Goal: Task Accomplishment & Management: Use online tool/utility

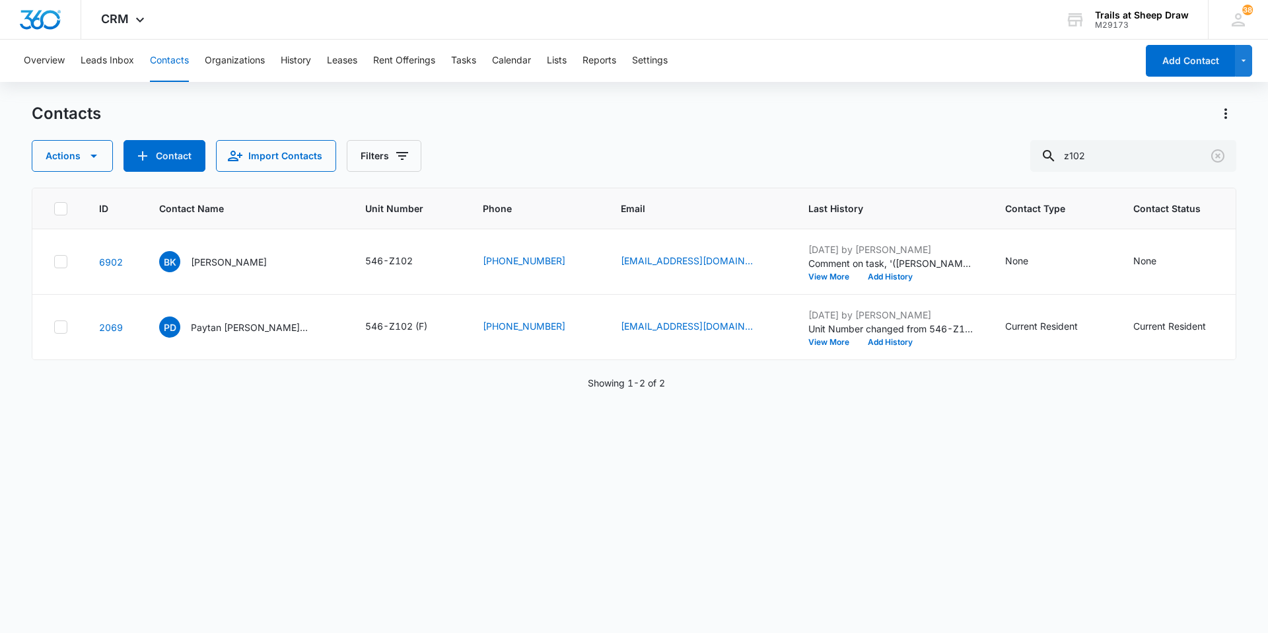
click at [453, 51] on div "Overview Leads Inbox Contacts Organizations History Leases Rent Offerings Tasks…" at bounding box center [576, 61] width 1120 height 42
click at [457, 58] on button "Tasks" at bounding box center [463, 61] width 25 height 42
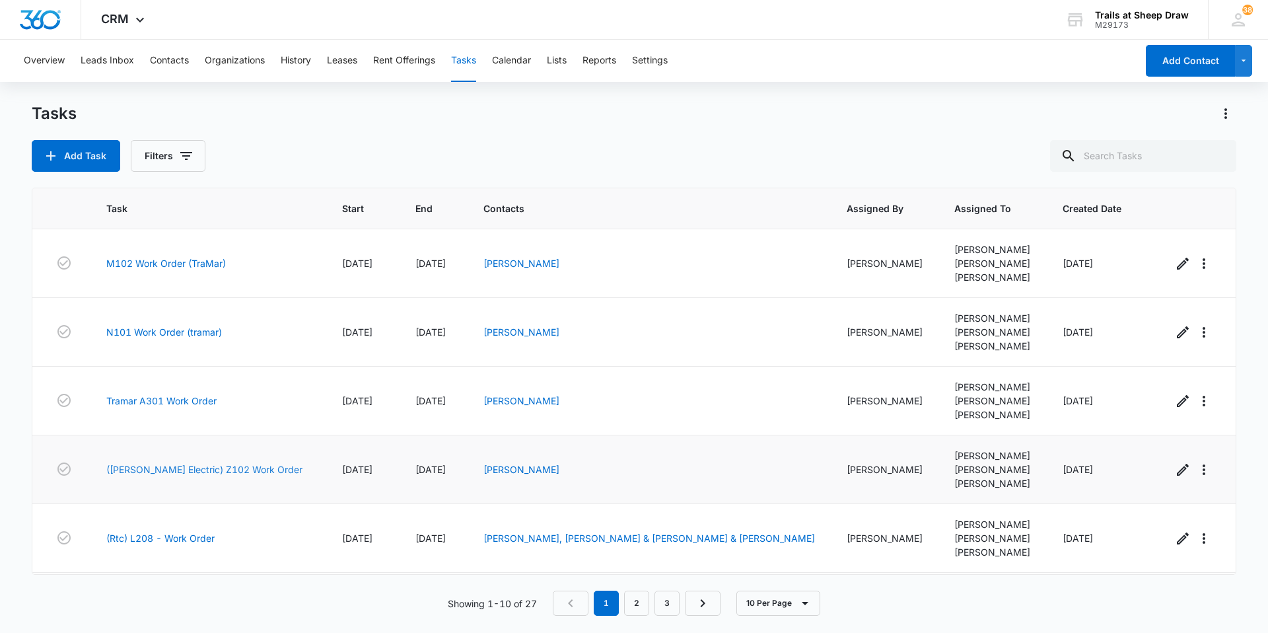
scroll to position [198, 0]
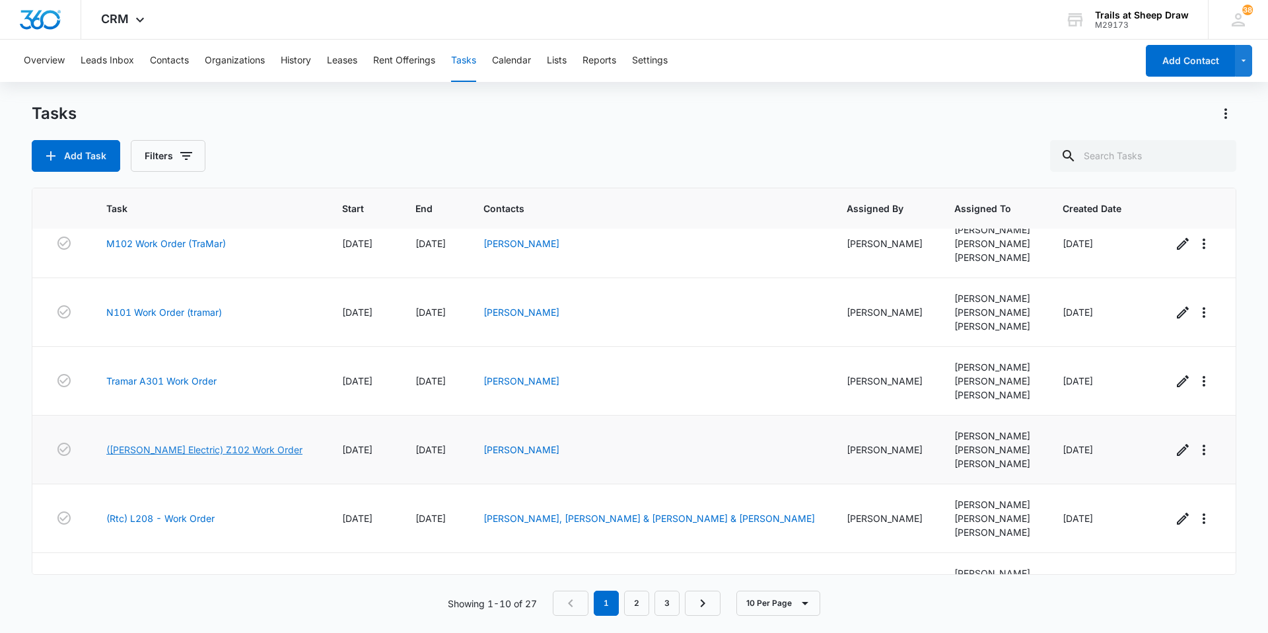
click at [166, 444] on link "(Fiske Electric) Z102 Work Order" at bounding box center [204, 449] width 196 height 14
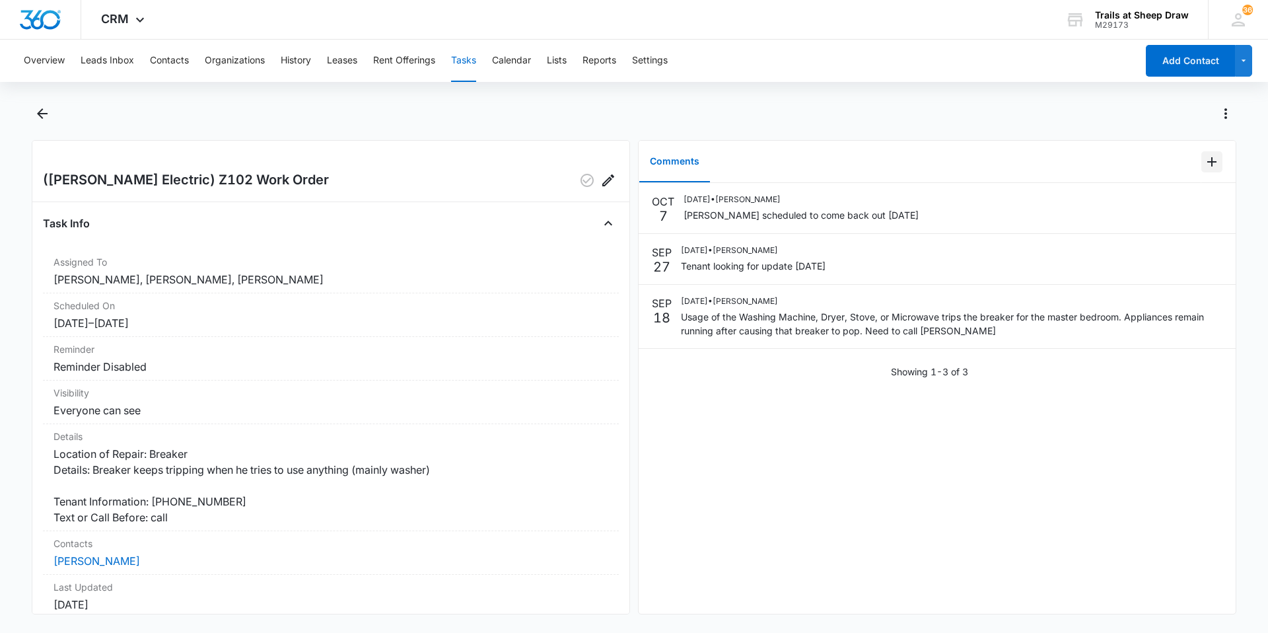
click at [1207, 162] on icon "Add Comment" at bounding box center [1211, 161] width 9 height 9
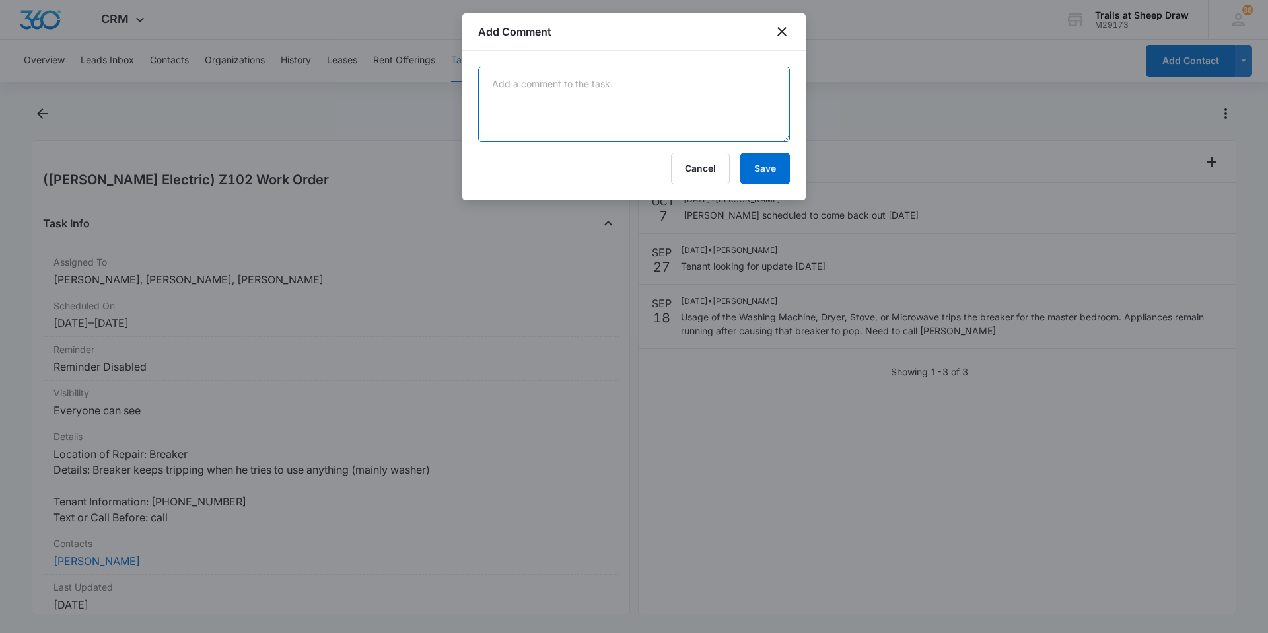
click at [592, 104] on textarea at bounding box center [634, 104] width 312 height 75
type textarea "Fiske stated they need to cut open drywall and rewire in the attack. Pending re…"
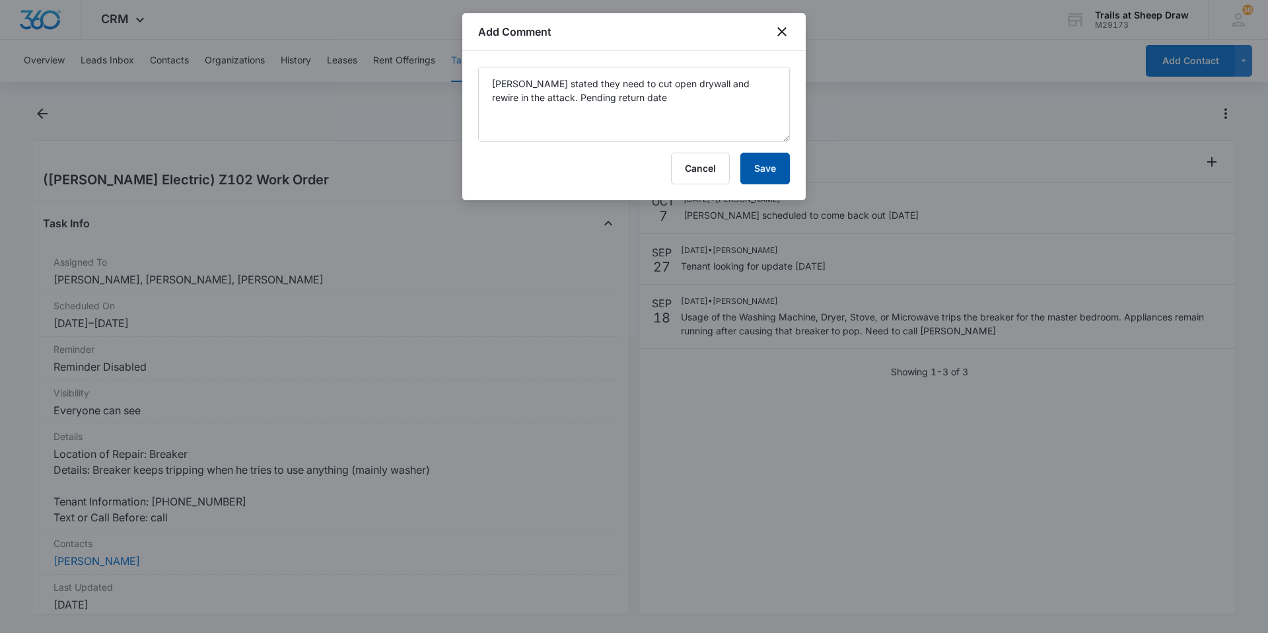
click at [774, 165] on button "Save" at bounding box center [765, 169] width 50 height 32
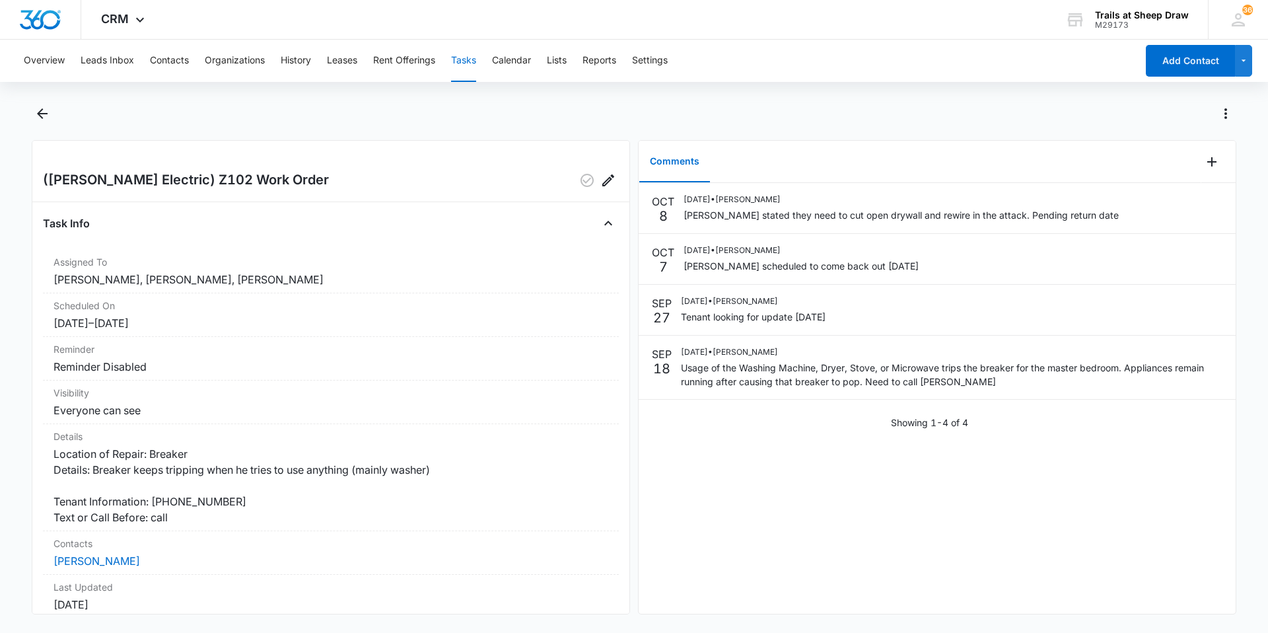
click at [465, 61] on button "Tasks" at bounding box center [463, 61] width 25 height 42
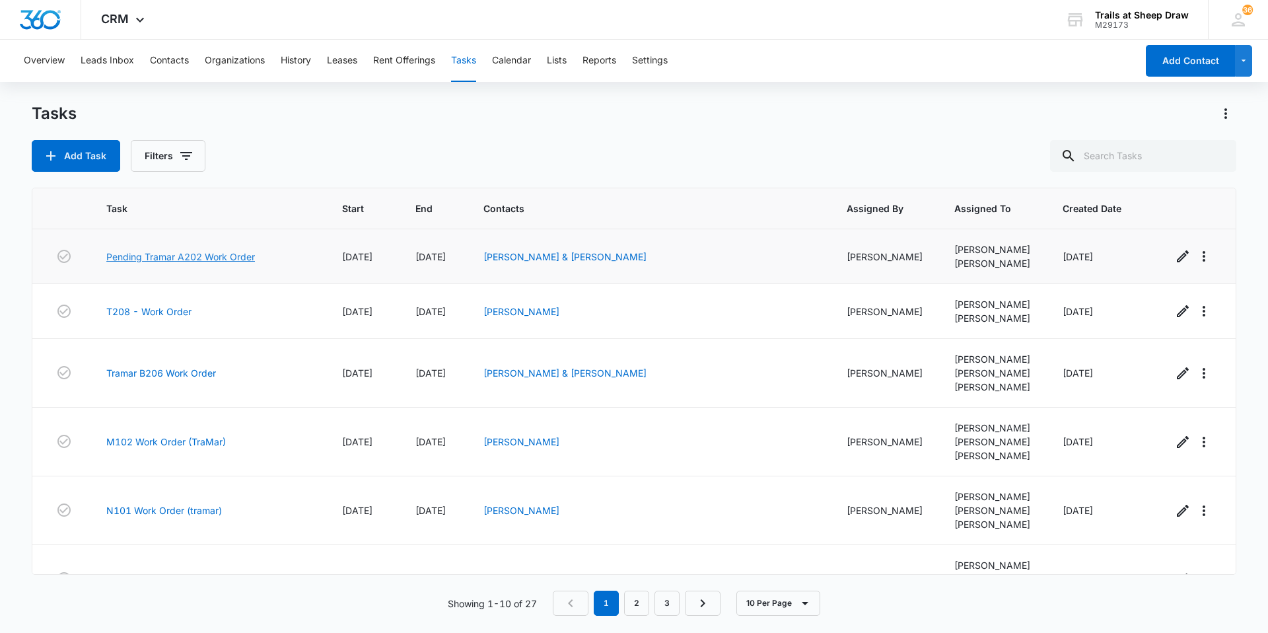
click at [202, 255] on link "Pending Tramar A202 Work Order" at bounding box center [180, 257] width 149 height 14
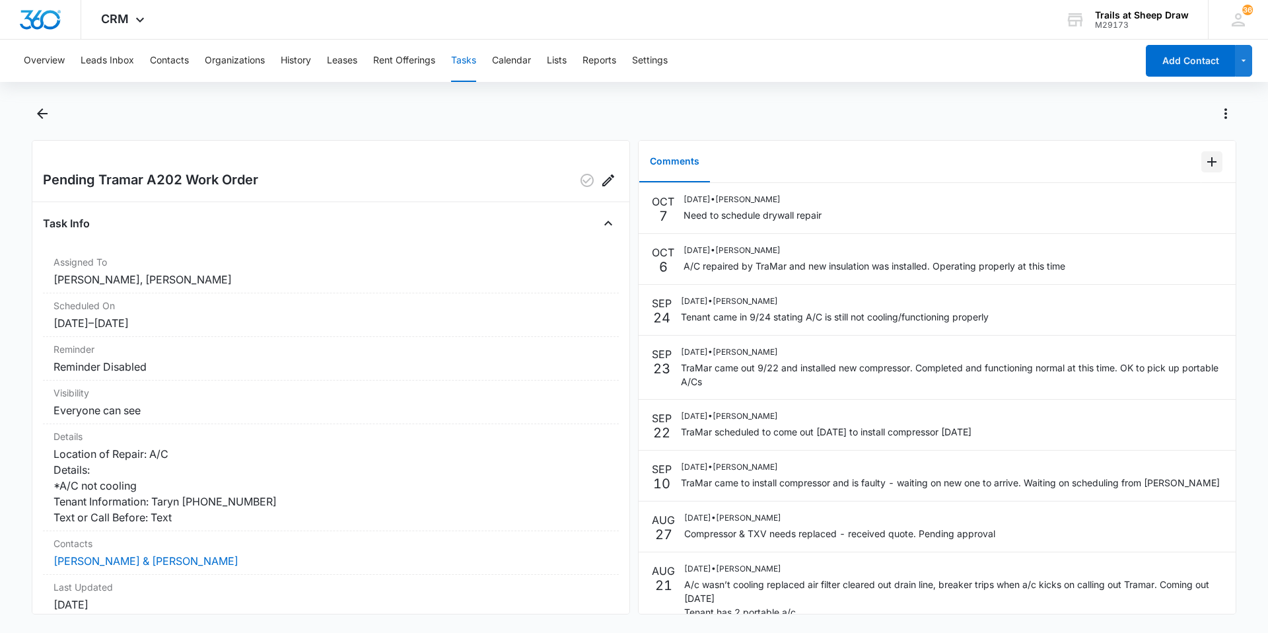
click at [1204, 158] on icon "Add Comment" at bounding box center [1212, 162] width 16 height 16
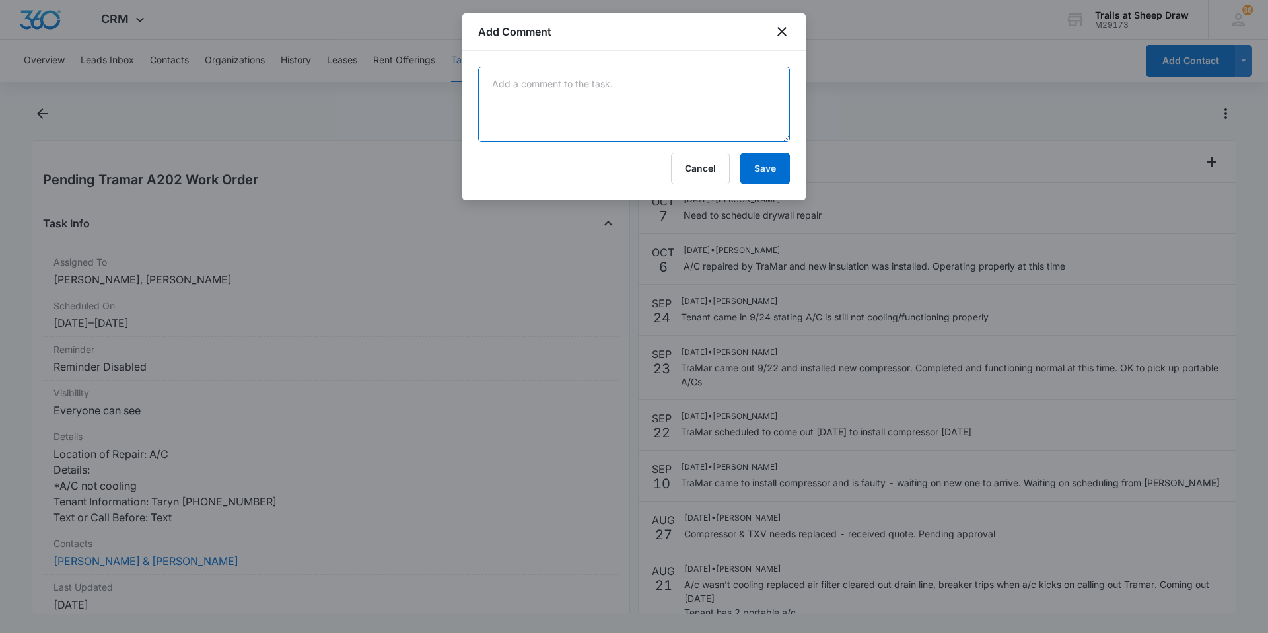
click at [710, 104] on textarea at bounding box center [634, 104] width 312 height 75
type textarea "Proline came out 10/8 and repaired drywall"
click at [765, 167] on button "Save" at bounding box center [765, 169] width 50 height 32
